Goal: Book appointment/travel/reservation

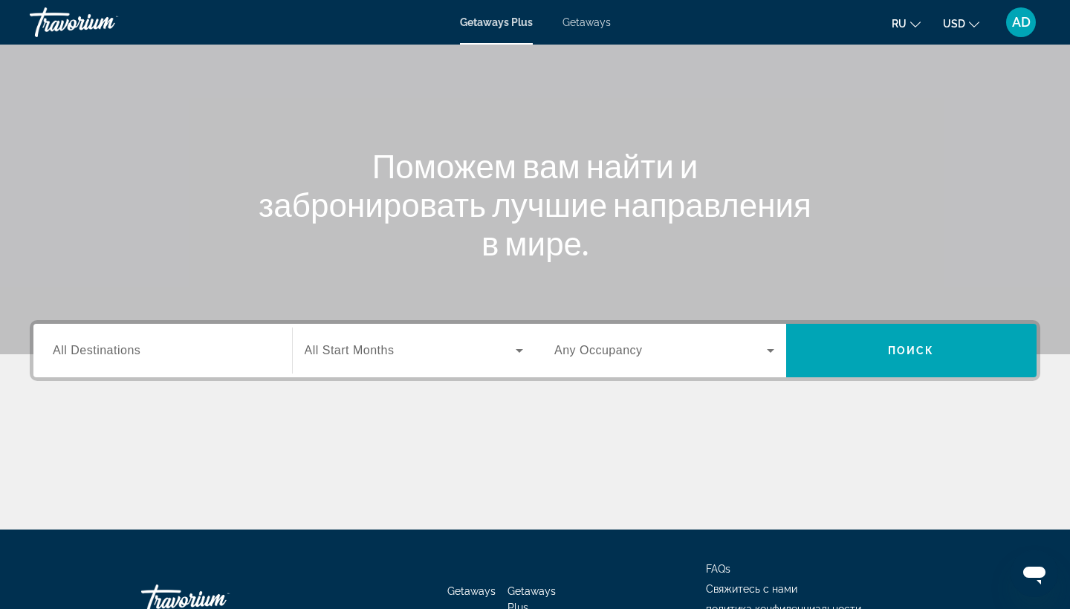
scroll to position [166, 0]
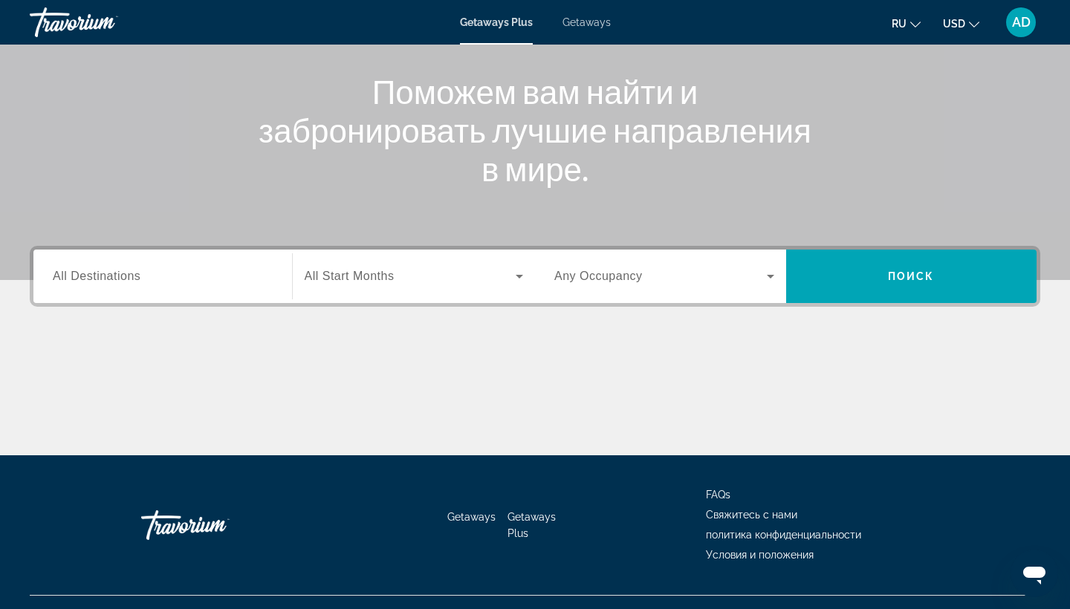
click at [134, 271] on span "All Destinations" at bounding box center [97, 276] width 88 height 13
click at [134, 271] on input "Destination All Destinations" at bounding box center [163, 277] width 220 height 18
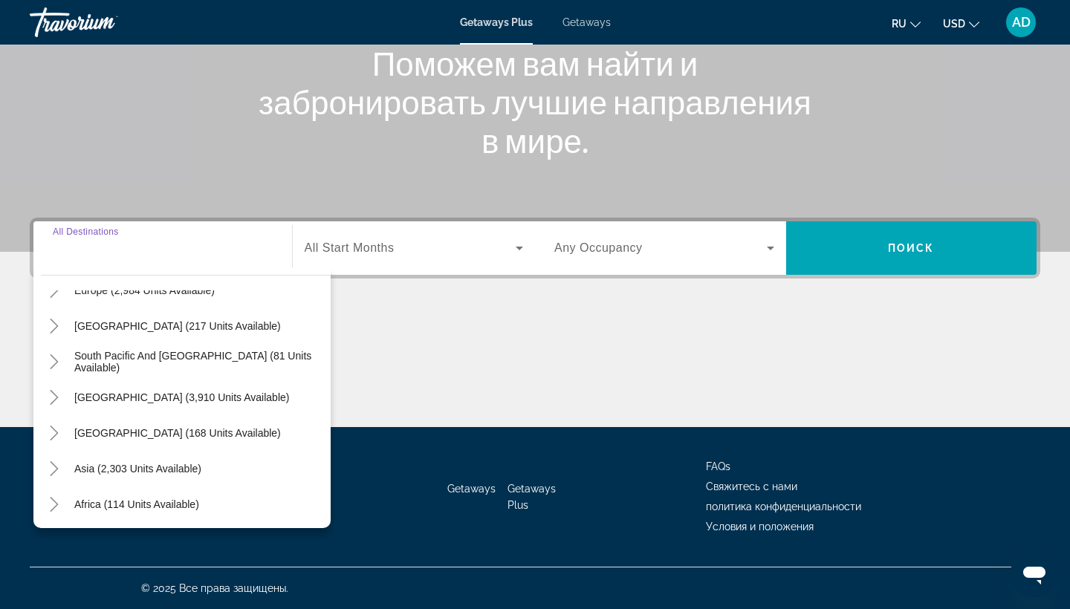
scroll to position [204, 0]
click at [58, 468] on icon "Toggle Asia (2,303 units available)" at bounding box center [54, 468] width 8 height 15
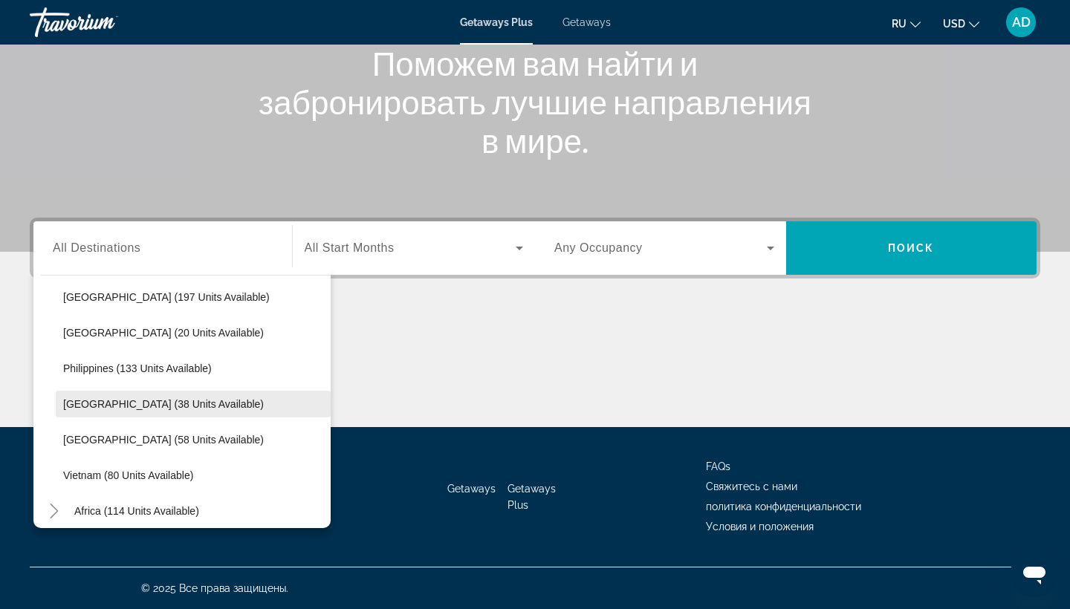
scroll to position [594, 0]
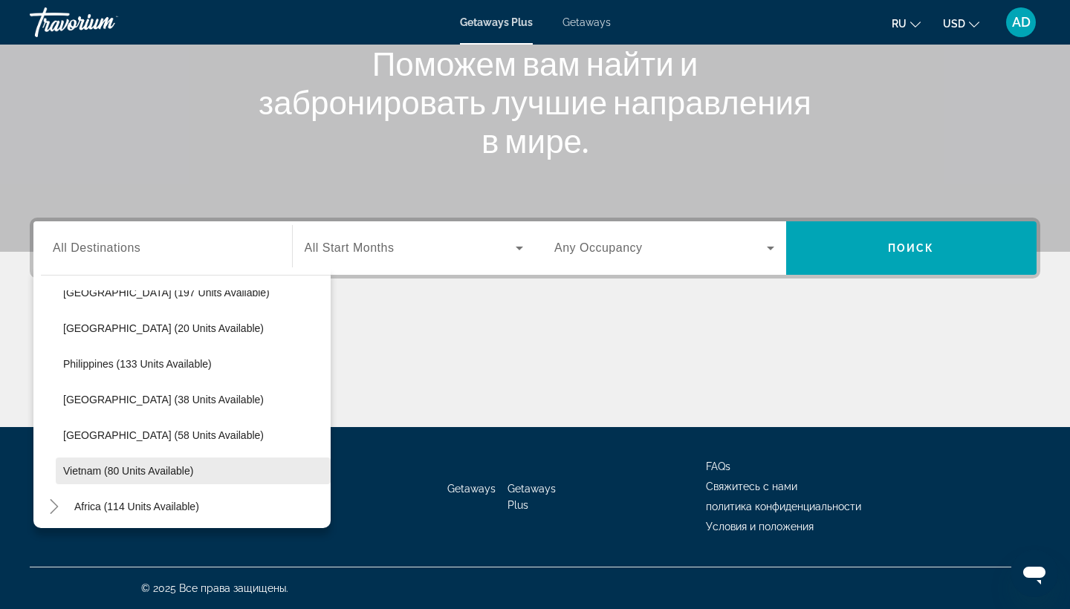
click at [104, 473] on span "Vietnam (80 units available)" at bounding box center [128, 471] width 130 height 12
type input "**********"
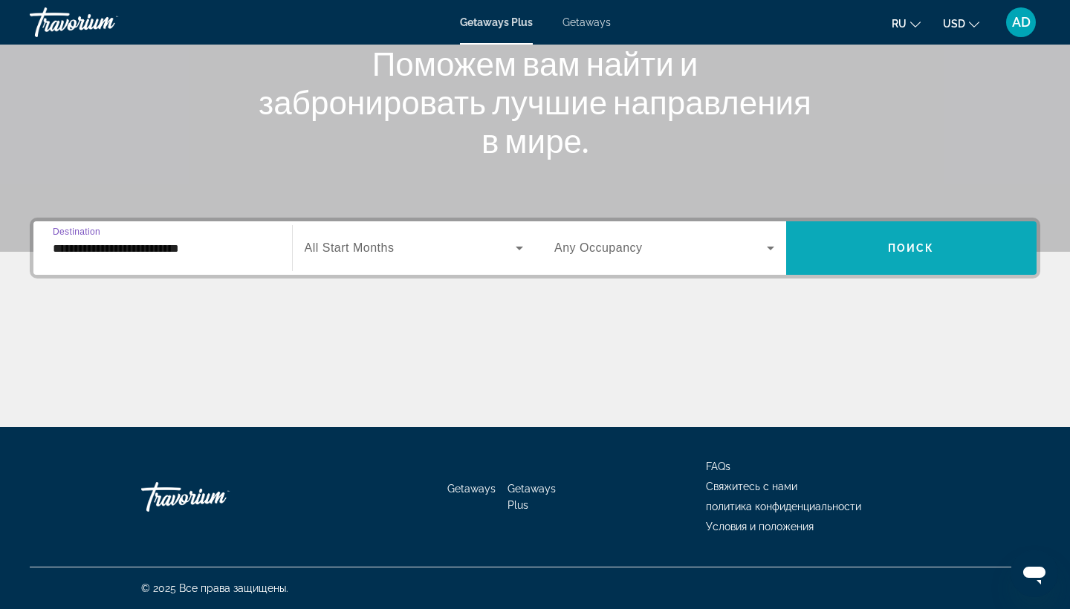
click at [902, 253] on span "Поиск" at bounding box center [911, 248] width 47 height 12
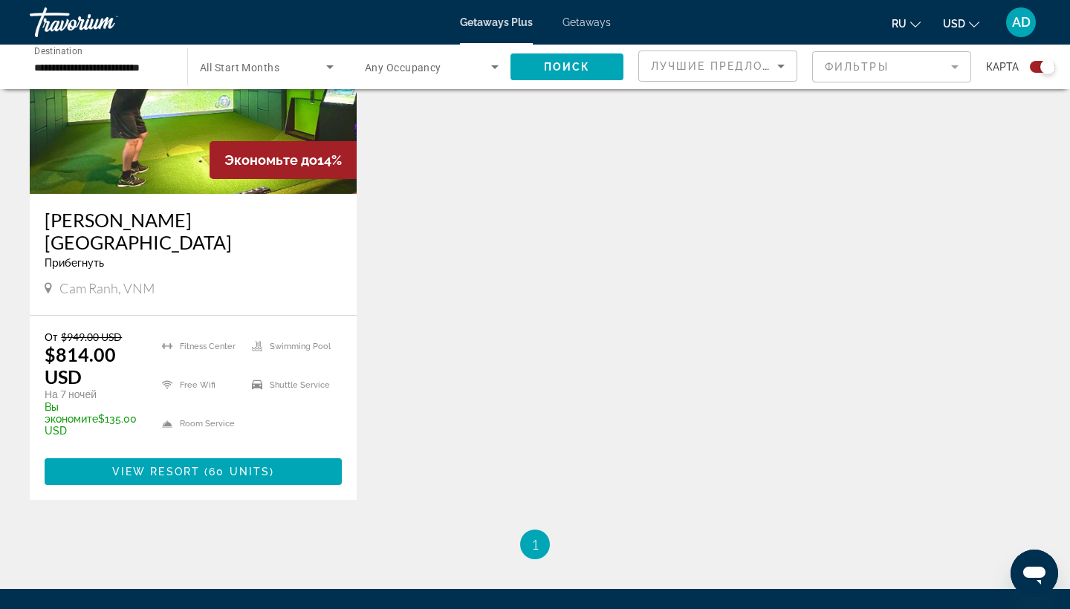
scroll to position [644, 0]
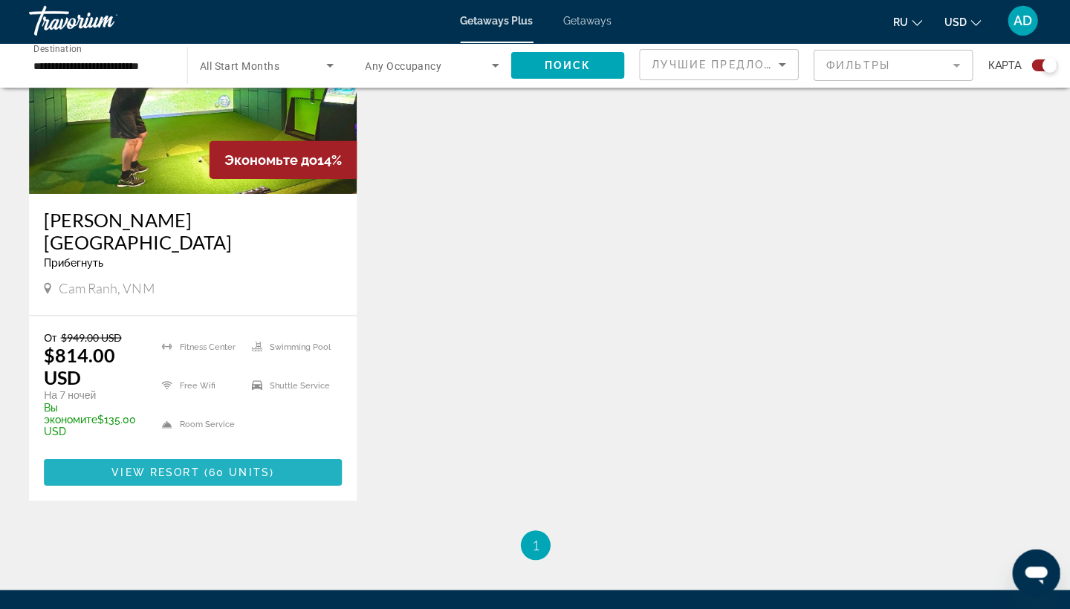
click at [213, 467] on span "60 units" at bounding box center [239, 473] width 61 height 12
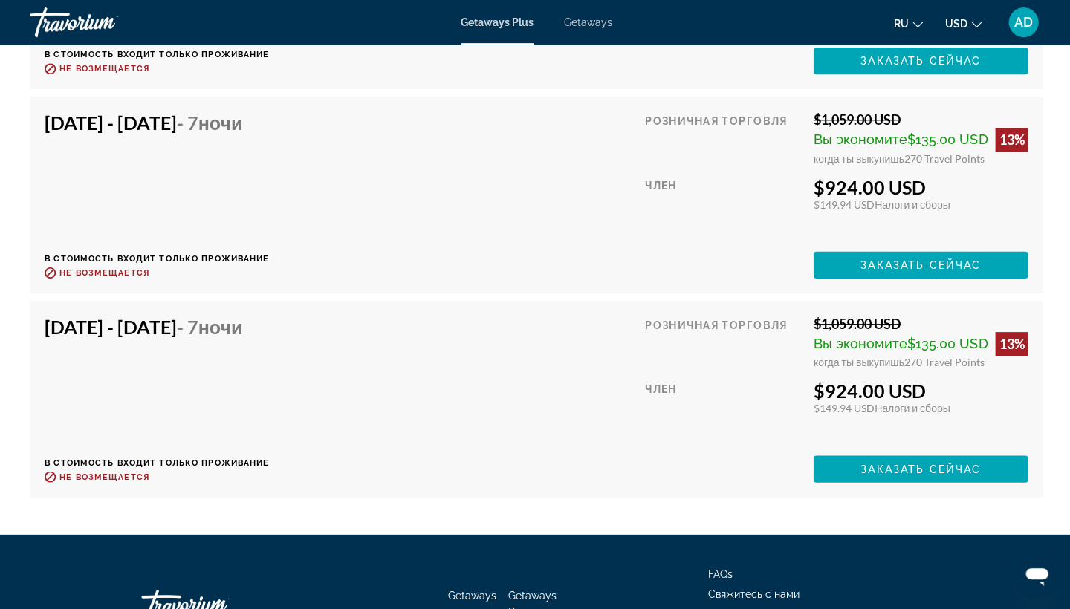
scroll to position [4684, 0]
